Goal: Find specific page/section: Find specific page/section

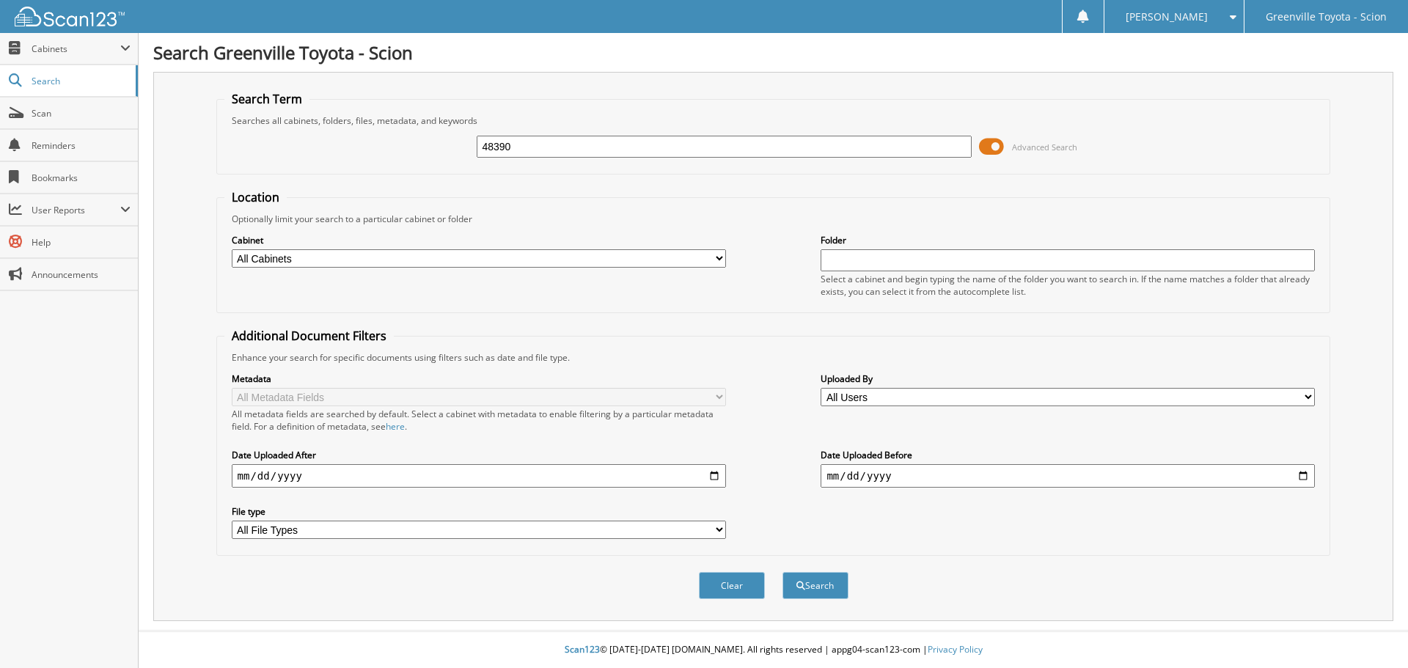
type input "48390"
click at [315, 258] on select "All Cabinets ACCOUNTS PAYABLE ACCOUNTS RECEIVABLE ACTIVE EMPLOYEE FILES BANKS R…" at bounding box center [479, 258] width 494 height 18
select select "502"
click at [232, 249] on select "All Cabinets ACCOUNTS PAYABLE ACCOUNTS RECEIVABLE ACTIVE EMPLOYEE FILES BANKS R…" at bounding box center [479, 258] width 494 height 18
click at [822, 588] on button "Search" at bounding box center [815, 585] width 66 height 27
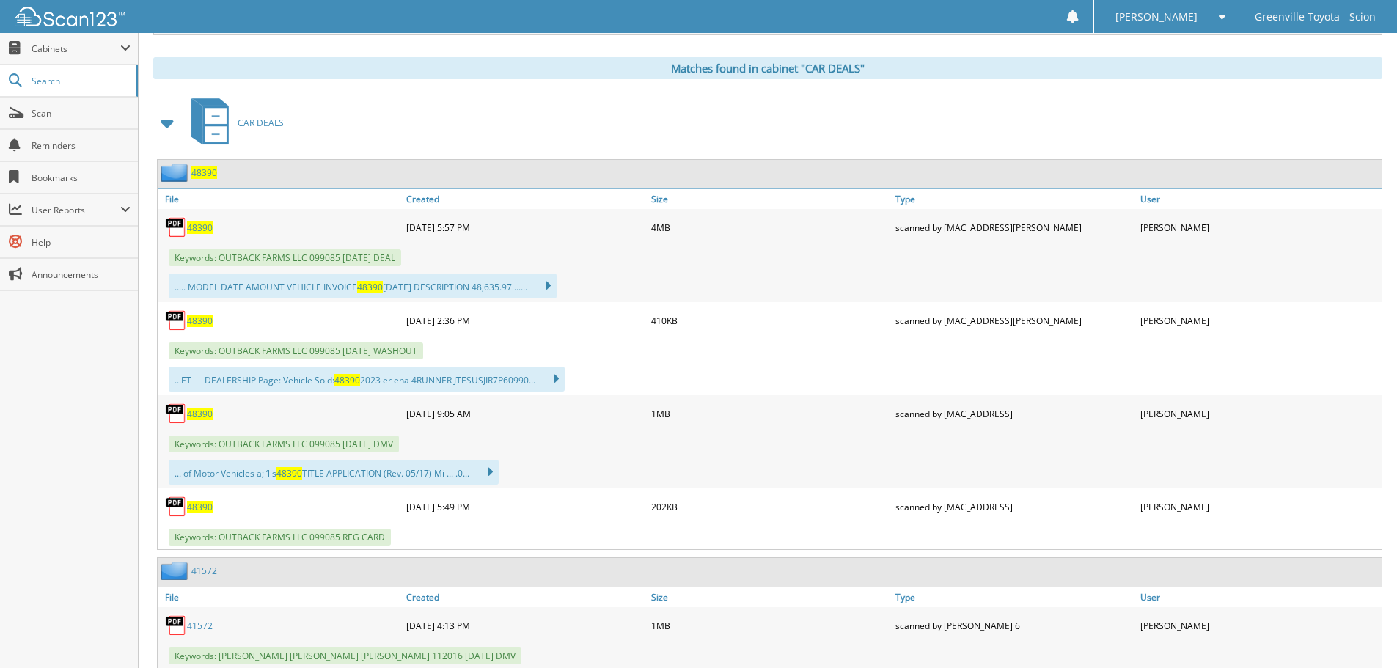
scroll to position [587, 0]
click at [205, 414] on span "48390" at bounding box center [200, 413] width 26 height 12
